Goal: Complete application form: Complete application form

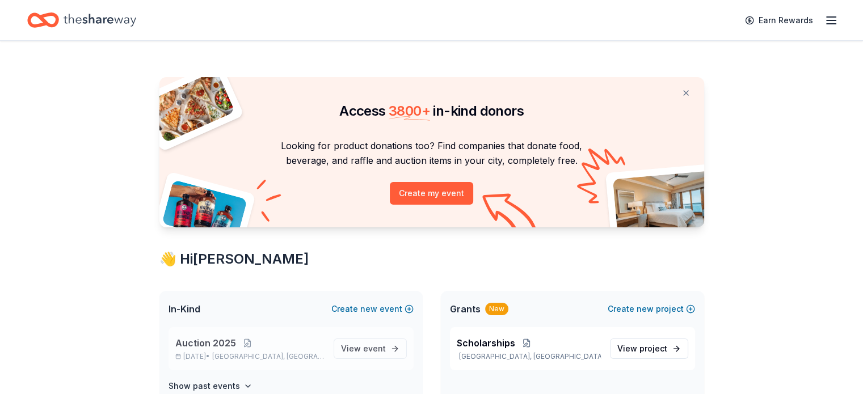
click at [226, 346] on span "Auction 2025" at bounding box center [205, 343] width 61 height 14
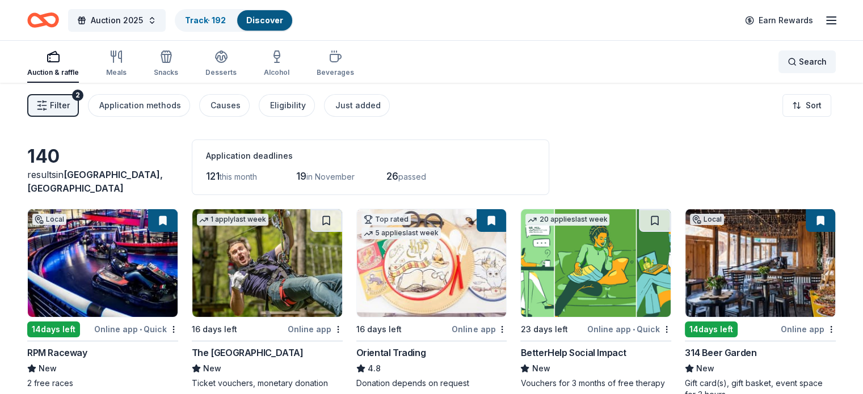
click at [788, 56] on div "Search" at bounding box center [807, 62] width 39 height 14
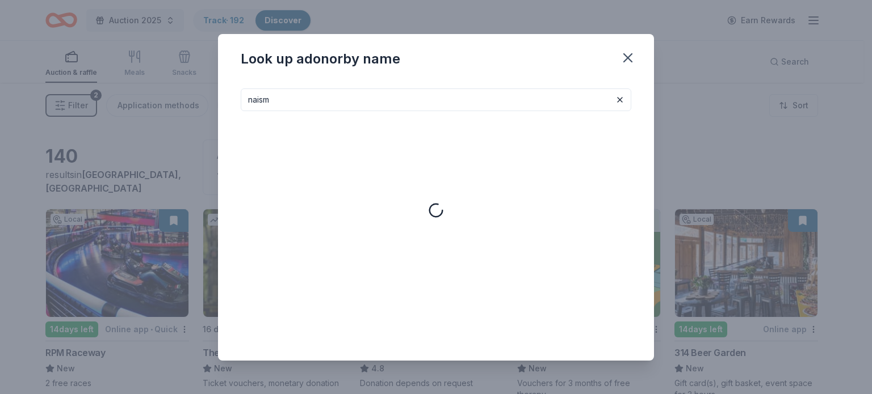
type input "naism"
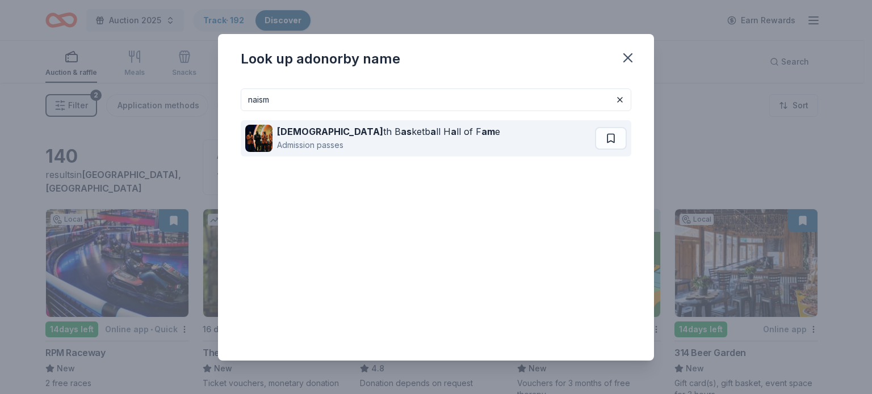
click at [359, 136] on div "Naismi th B as ketb a ll H a ll of F am e" at bounding box center [388, 132] width 223 height 14
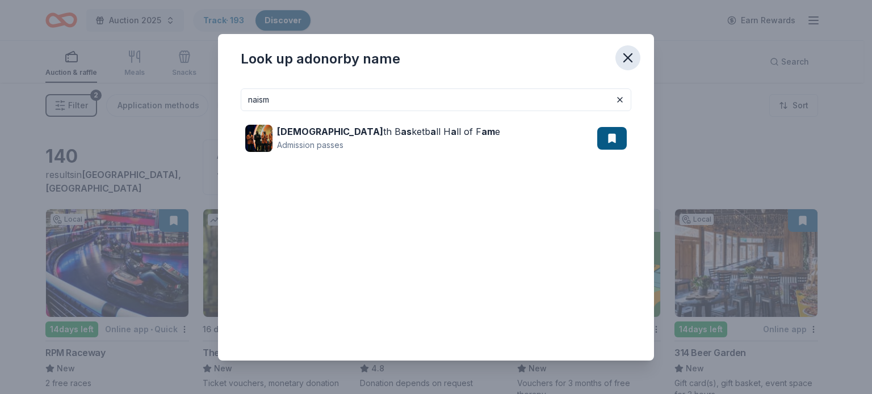
click at [628, 56] on icon "button" at bounding box center [628, 58] width 16 height 16
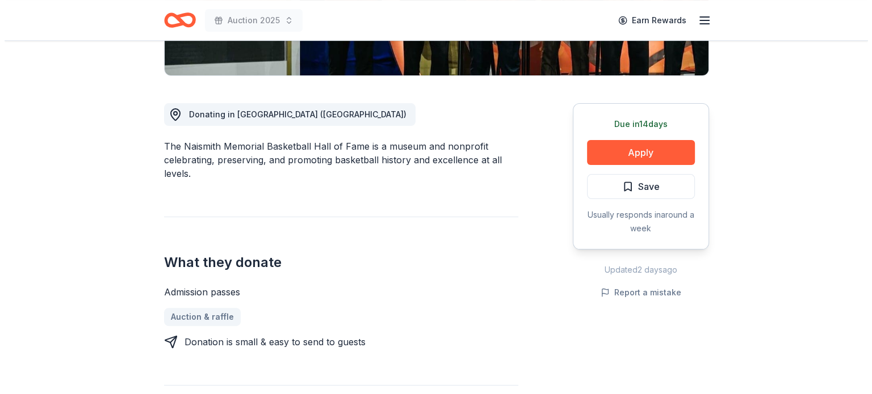
scroll to position [289, 0]
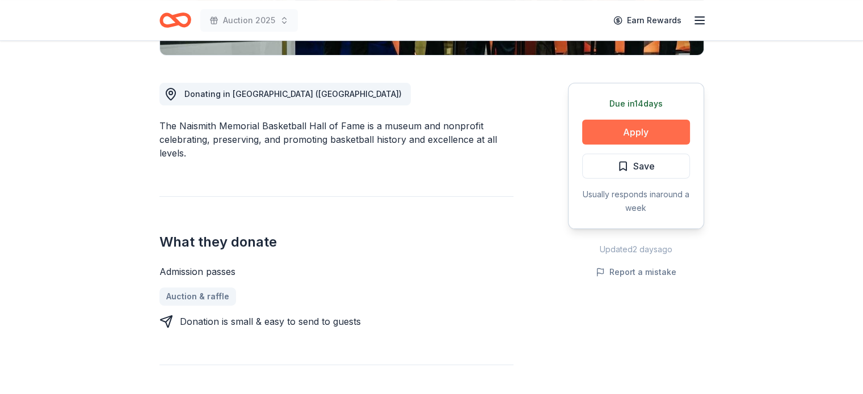
click at [646, 127] on button "Apply" at bounding box center [636, 132] width 108 height 25
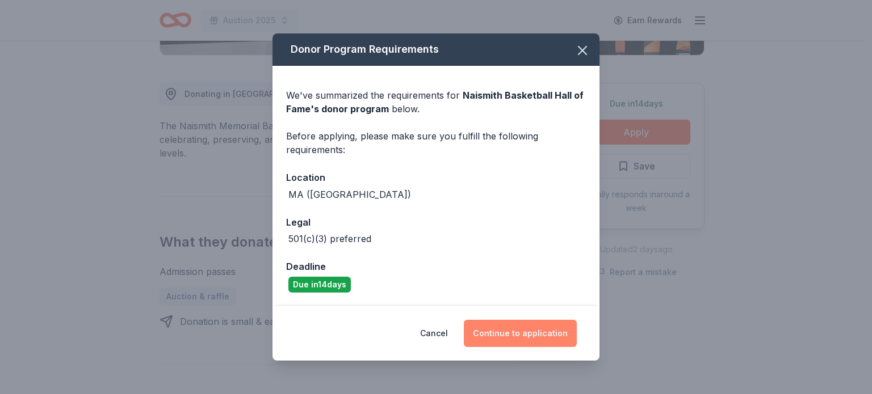
click at [519, 337] on button "Continue to application" at bounding box center [520, 333] width 113 height 27
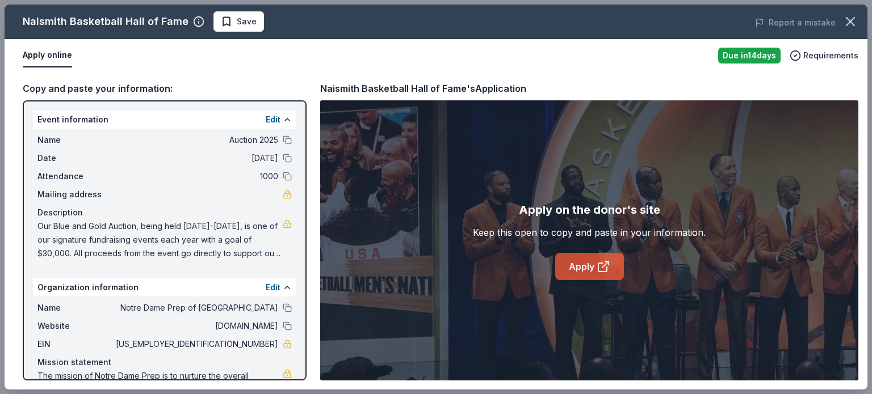
click at [586, 268] on link "Apply" at bounding box center [589, 266] width 69 height 27
click at [237, 25] on span "Save" at bounding box center [247, 22] width 20 height 14
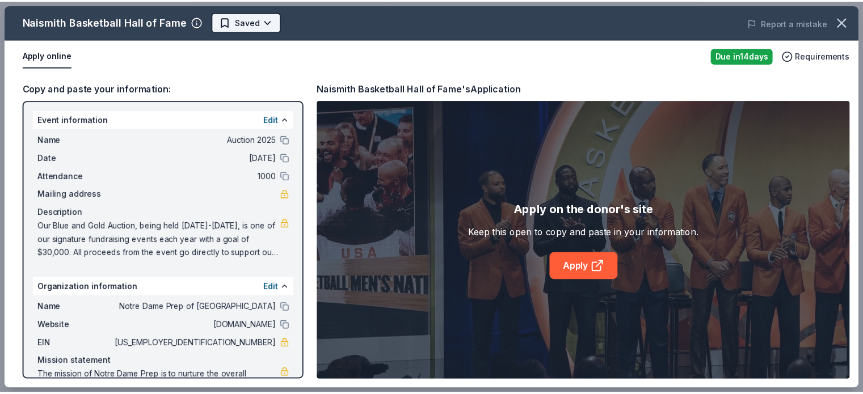
scroll to position [0, 0]
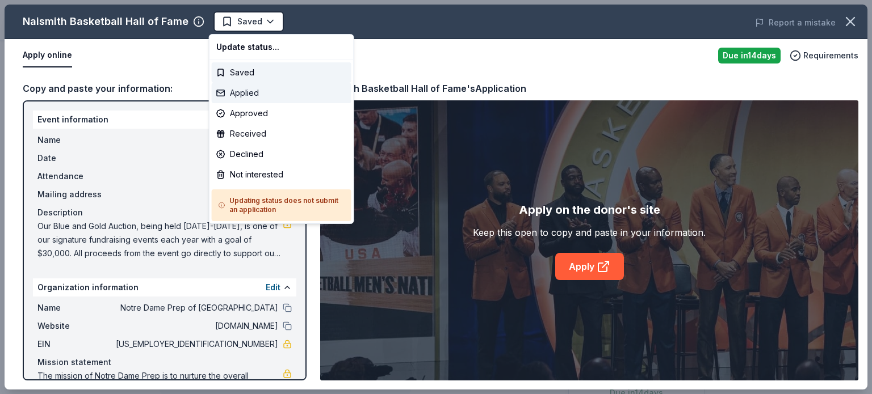
click at [239, 95] on div "Applied" at bounding box center [282, 93] width 140 height 20
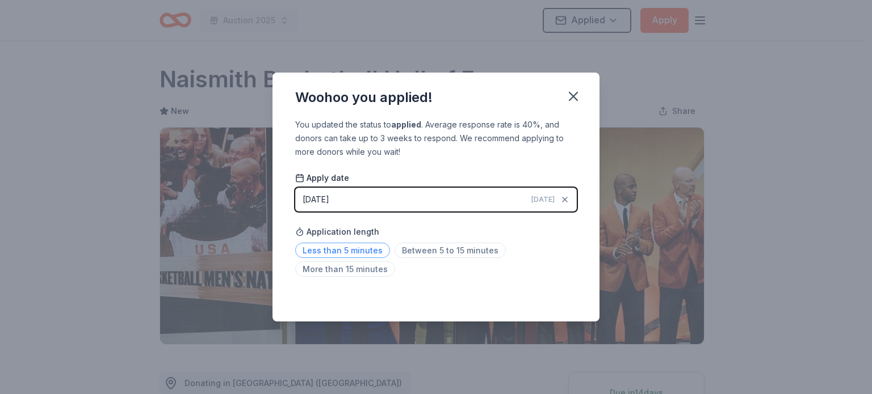
click at [338, 254] on span "Less than 5 minutes" at bounding box center [342, 250] width 95 height 15
click at [575, 95] on icon "button" at bounding box center [573, 96] width 8 height 8
